Goal: Navigation & Orientation: Go to known website

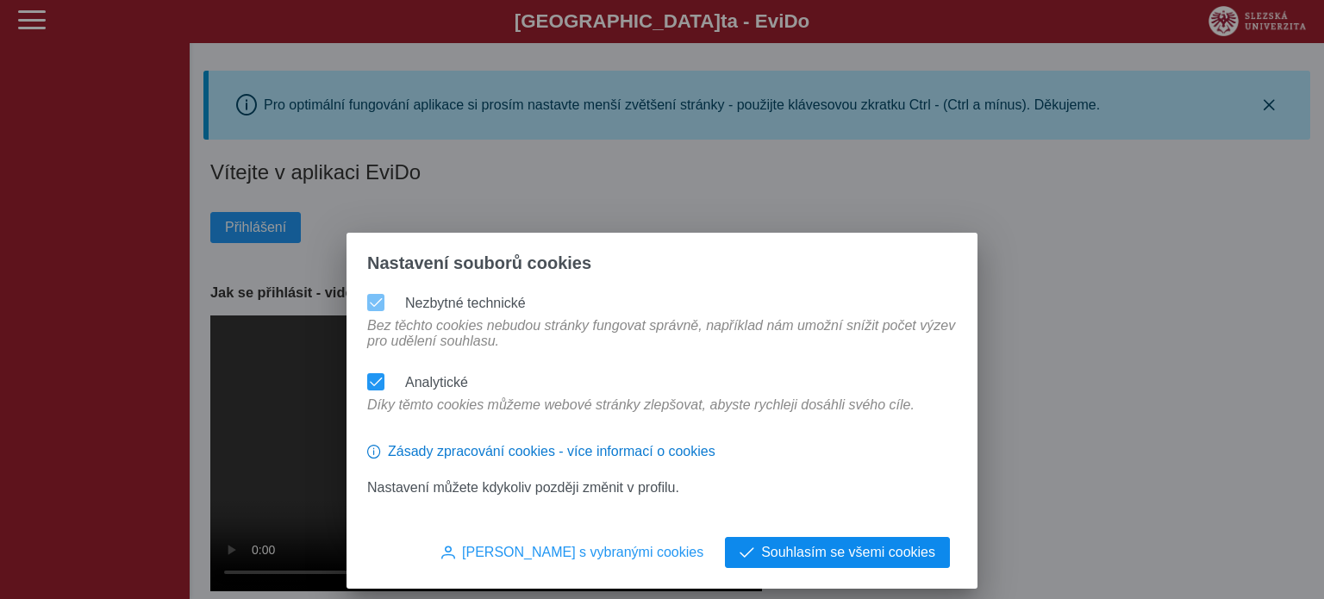
click at [784, 554] on span "Souhlasím se všemi cookies" at bounding box center [848, 553] width 174 height 16
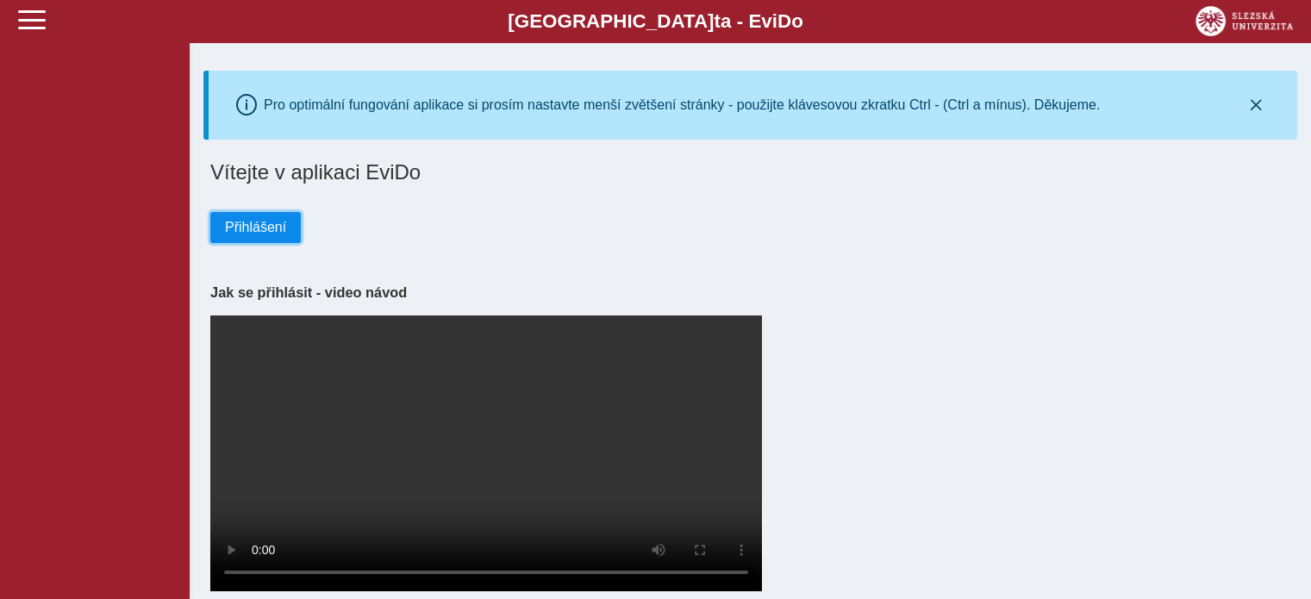
click at [262, 233] on span "Přihlášení" at bounding box center [255, 228] width 61 height 16
